Goal: Task Accomplishment & Management: Manage account settings

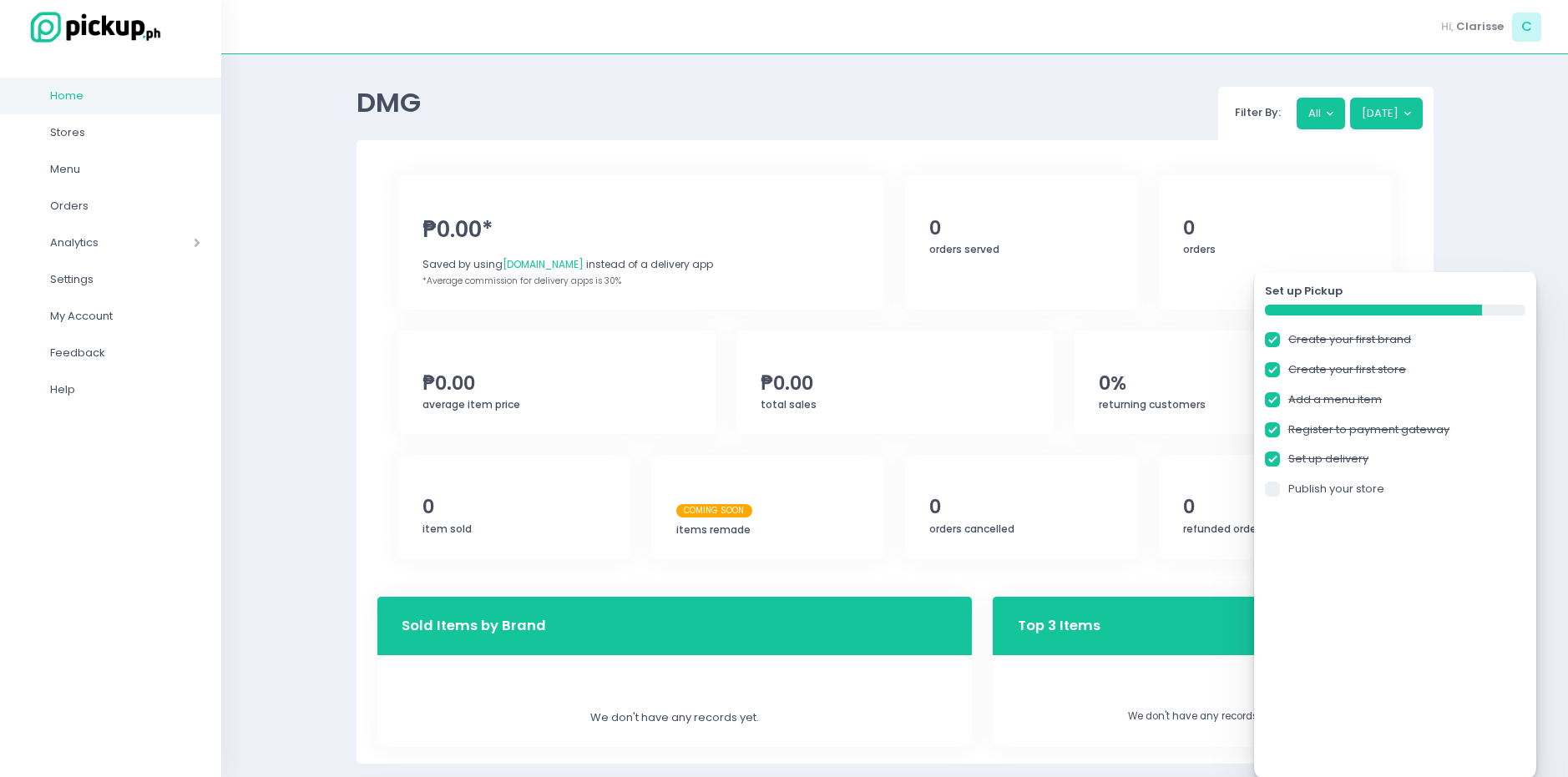
checkbox input "true"
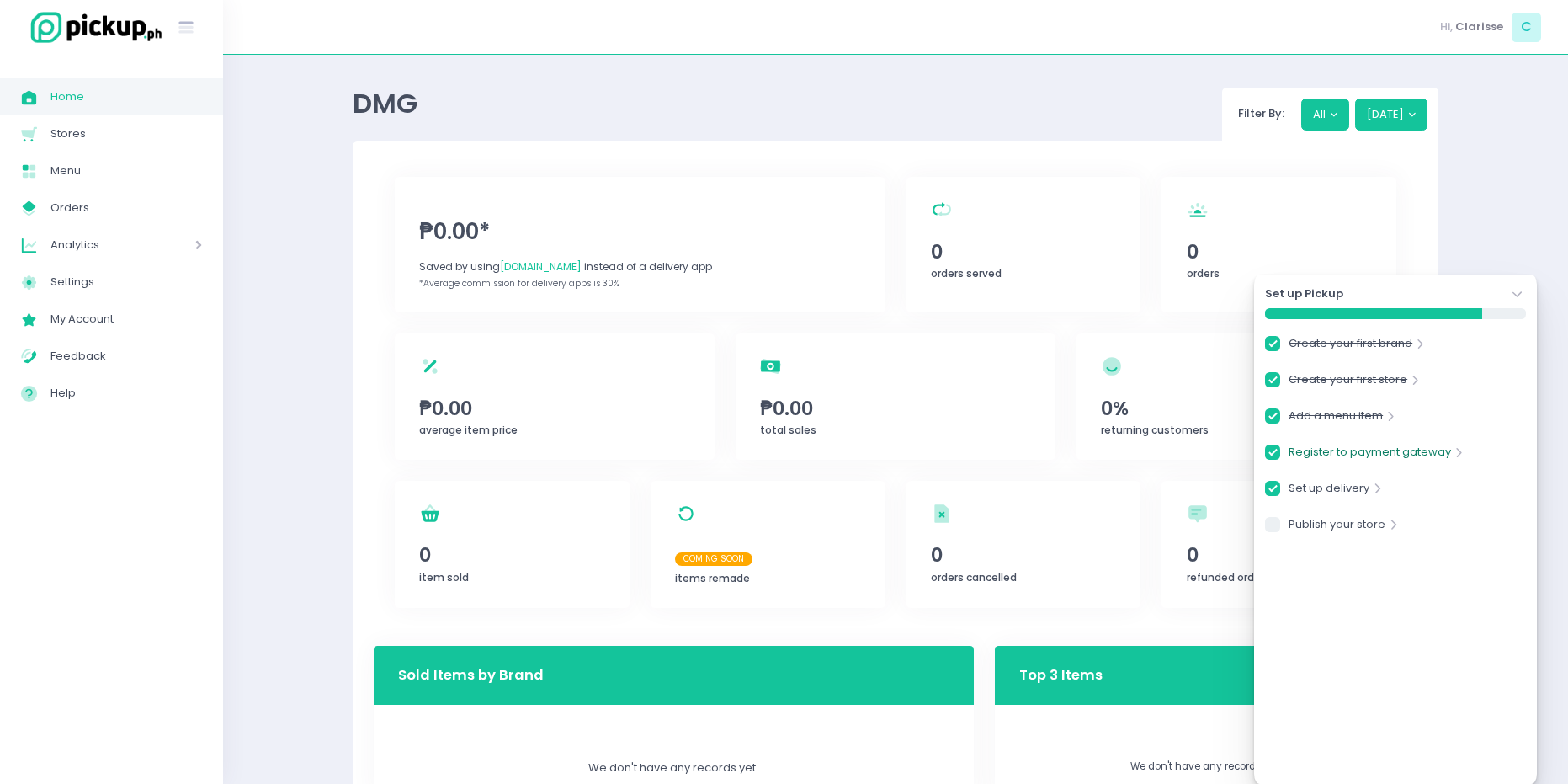
click at [1288, 447] on link "Register to payment gateway" at bounding box center [1370, 455] width 162 height 23
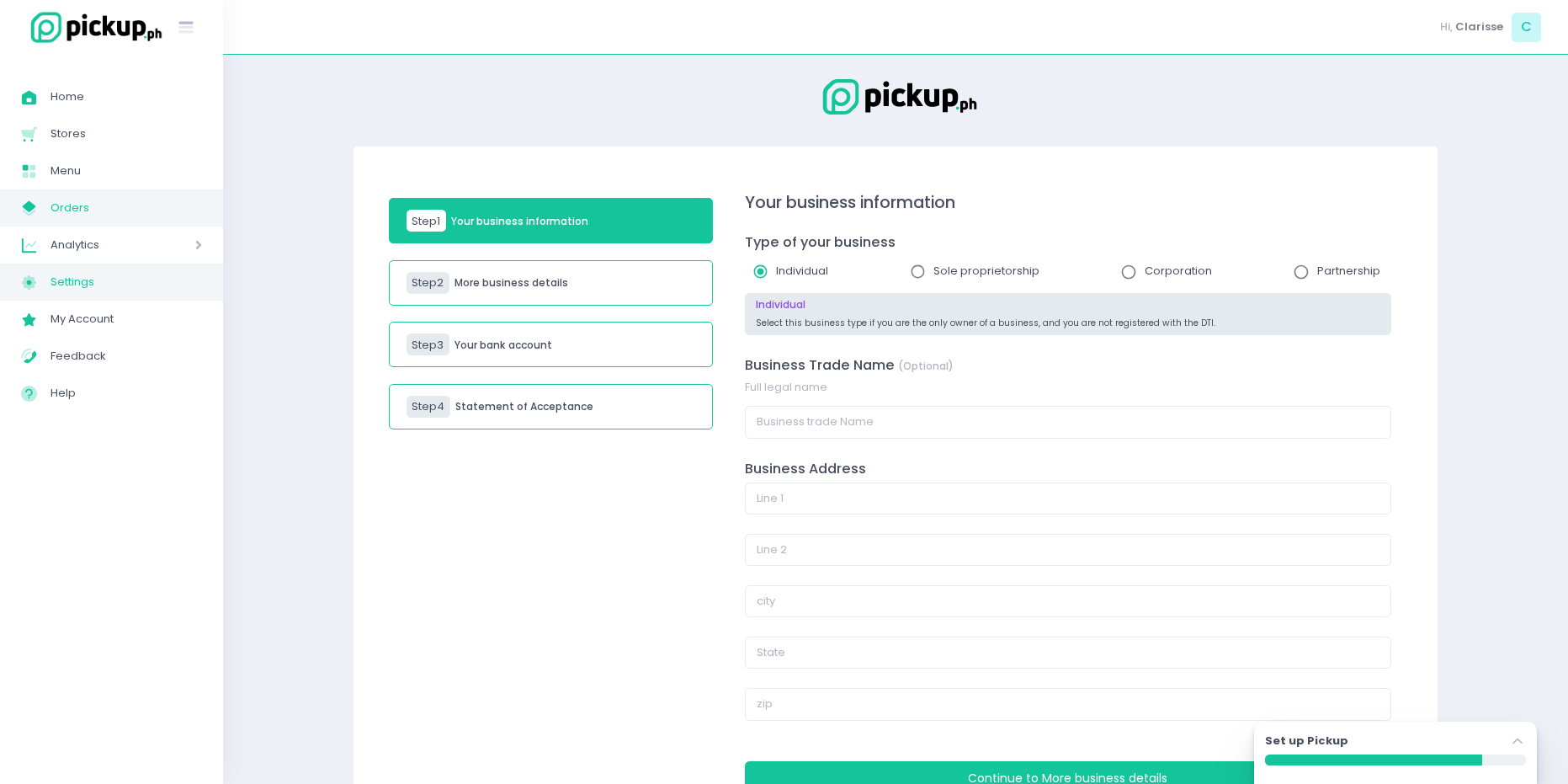
click at [82, 225] on link "My Store Created with Sketch. Orders" at bounding box center [111, 208] width 223 height 37
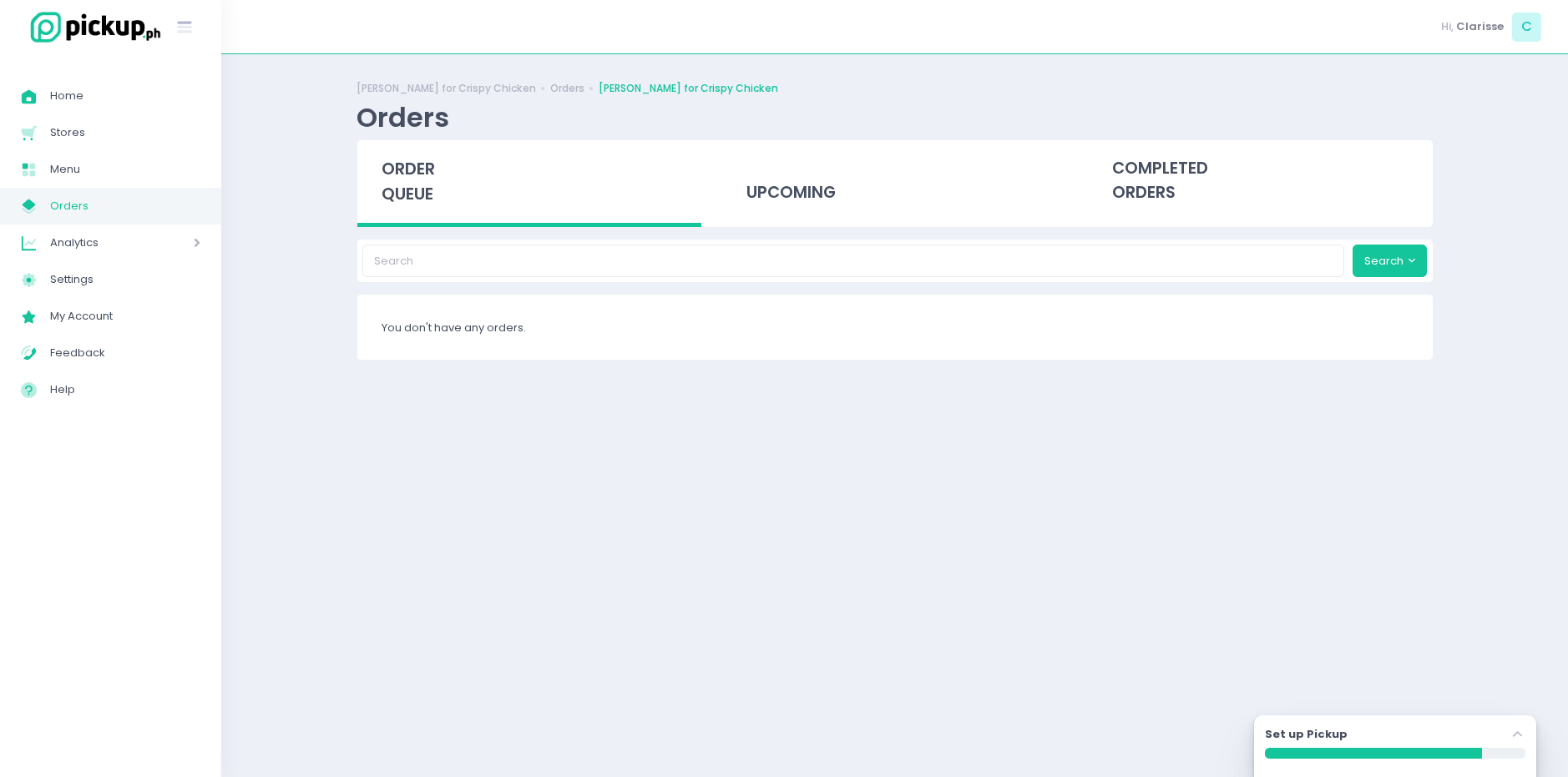
click at [136, 196] on span "Orders" at bounding box center [125, 205] width 150 height 22
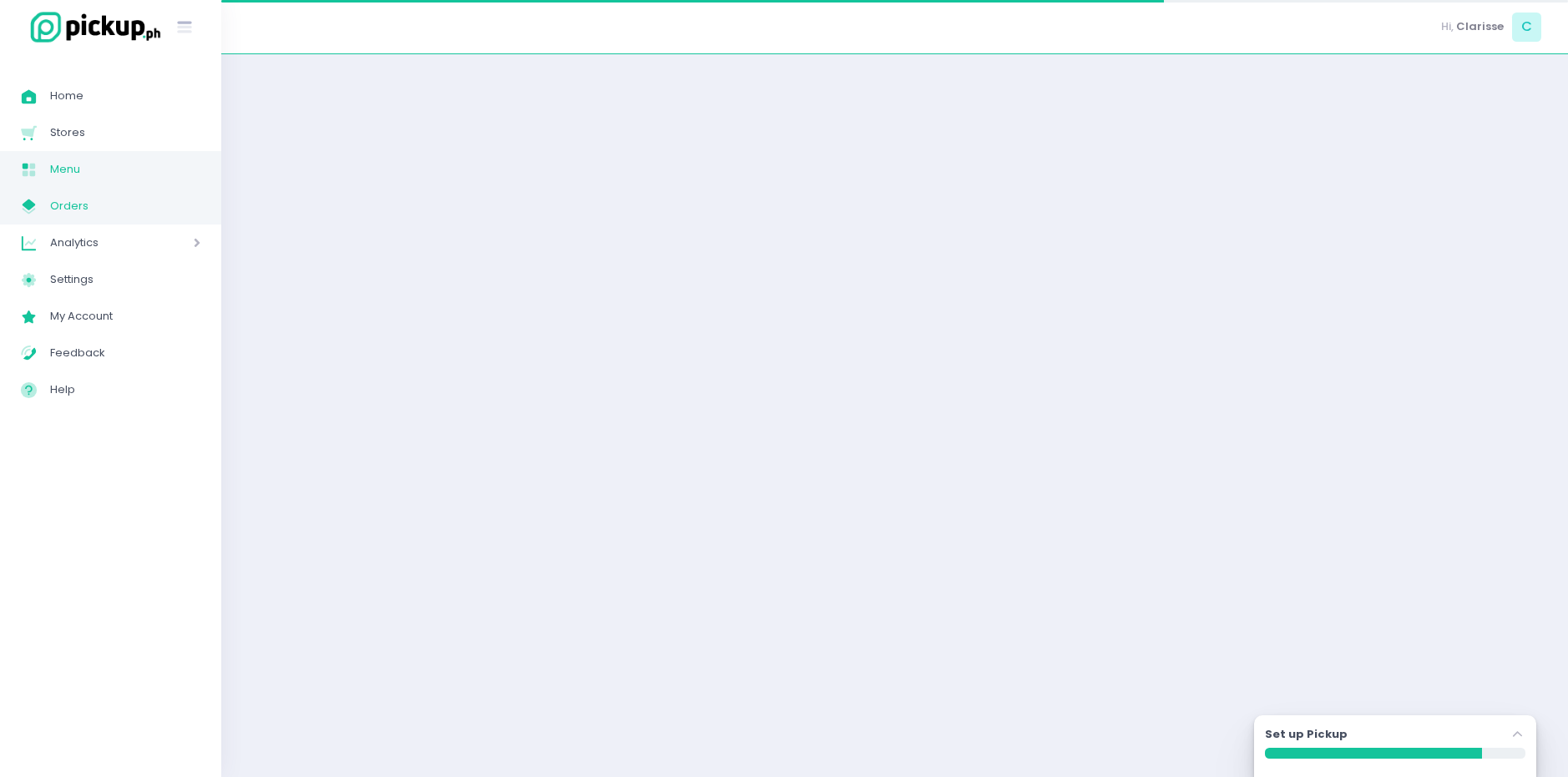
click at [140, 171] on span "Menu" at bounding box center [125, 169] width 150 height 22
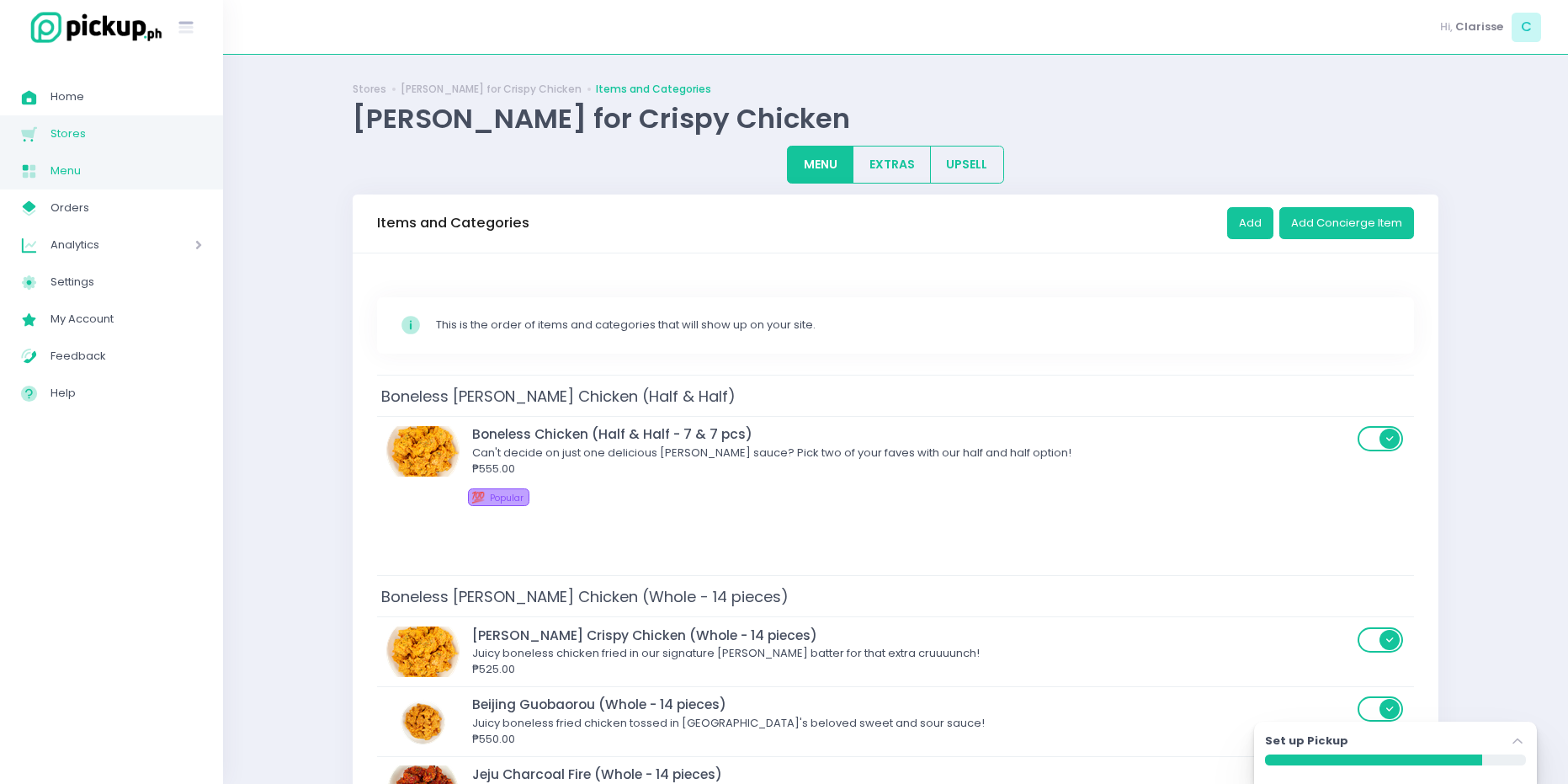
click at [129, 123] on span "Stores" at bounding box center [126, 133] width 152 height 22
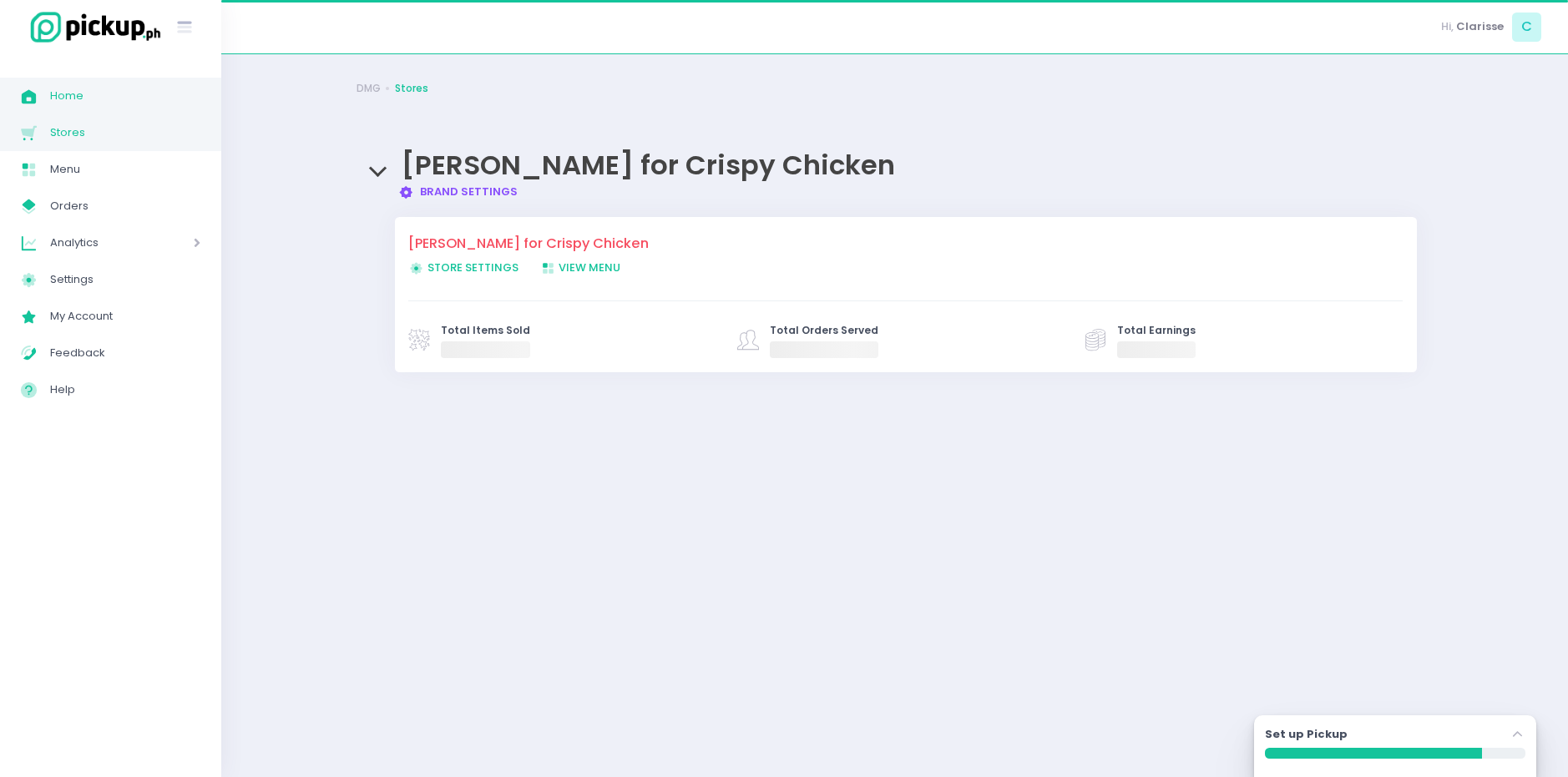
click at [115, 88] on span "Home" at bounding box center [125, 95] width 150 height 22
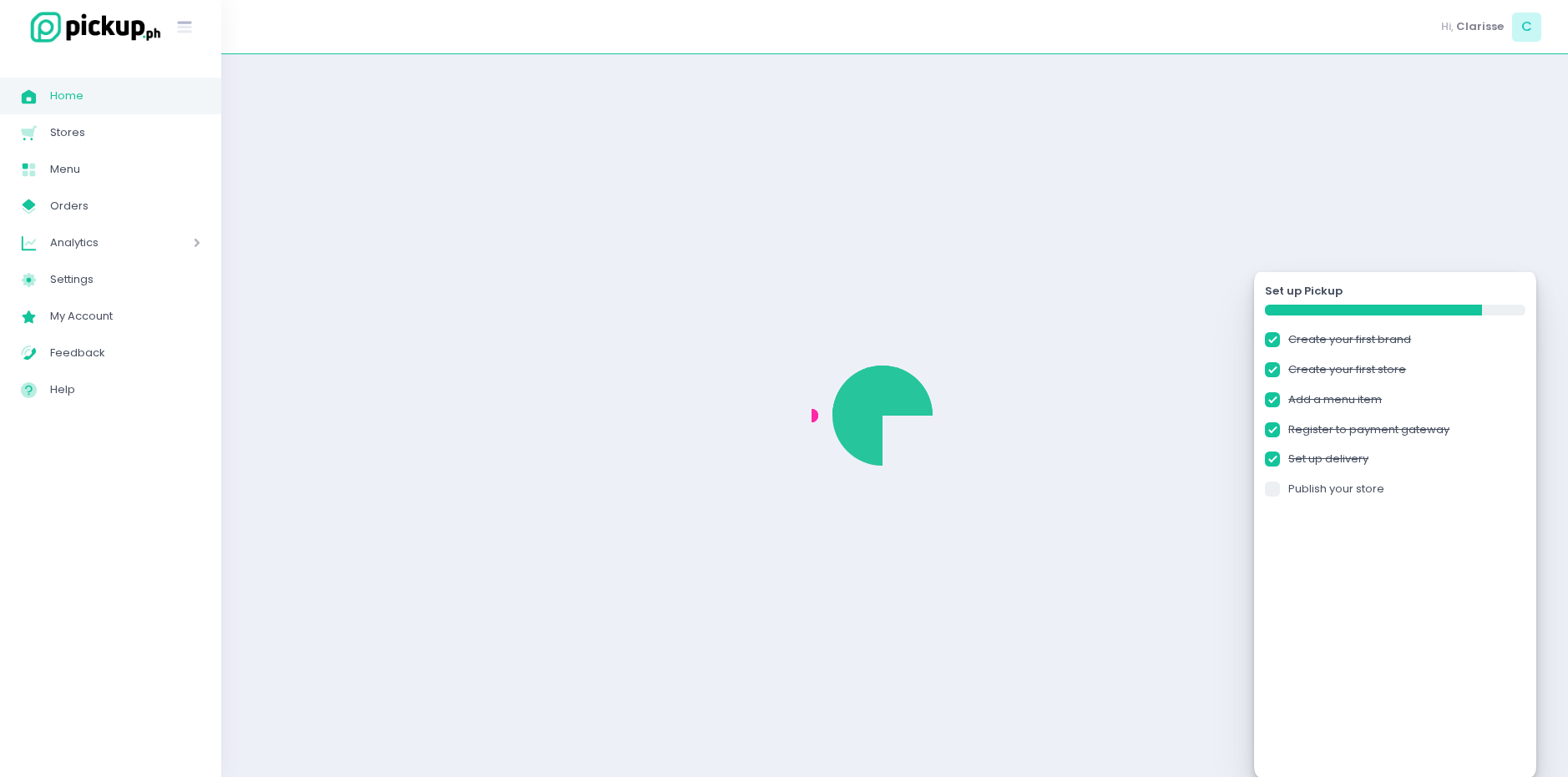
checkbox input "true"
